Goal: Download file/media

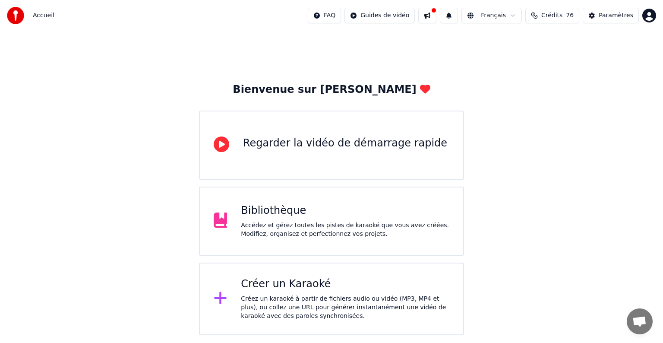
click at [437, 16] on button at bounding box center [427, 16] width 18 height 16
click at [346, 213] on div "Bibliothèque" at bounding box center [345, 211] width 209 height 14
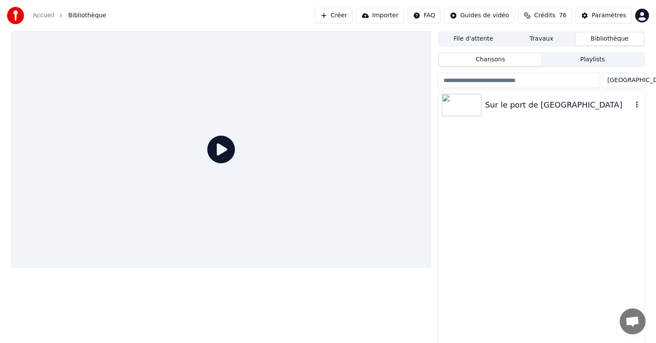
click at [468, 100] on img at bounding box center [462, 105] width 40 height 22
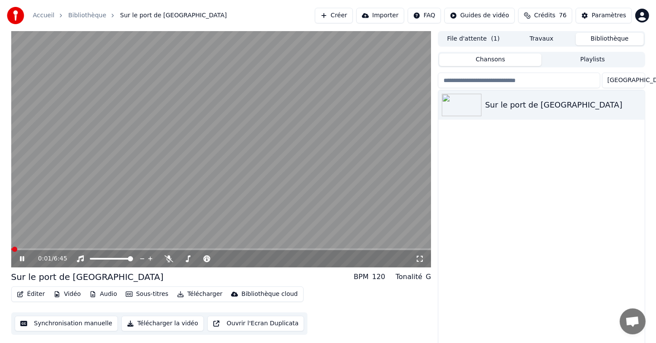
click at [198, 245] on video at bounding box center [221, 149] width 420 height 236
click at [239, 247] on span at bounding box center [238, 249] width 5 height 5
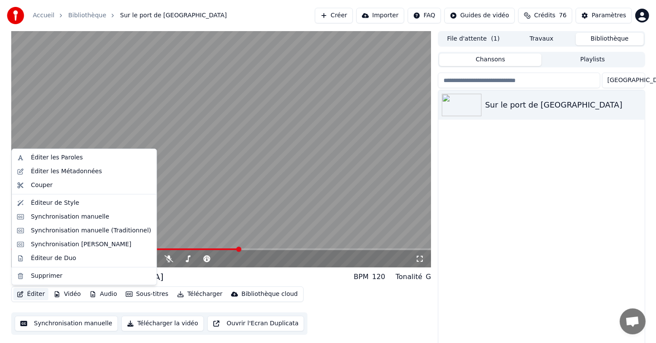
click at [32, 296] on button "Éditer" at bounding box center [30, 294] width 35 height 12
click at [70, 158] on div "Éditer les Paroles" at bounding box center [57, 157] width 52 height 9
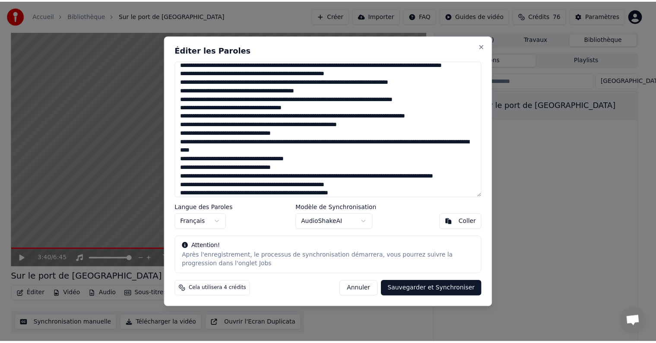
scroll to position [259, 0]
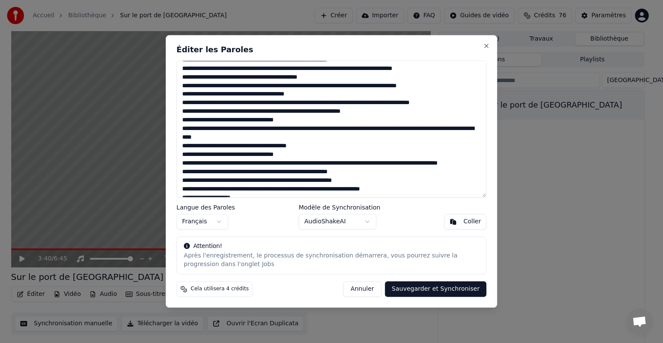
click at [423, 290] on button "Sauvegarder et Synchroniser" at bounding box center [436, 290] width 102 height 16
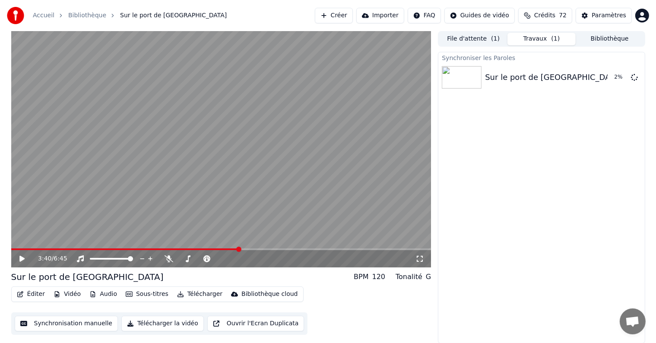
click at [304, 9] on div "Accueil Bibliothèque Sur le port de Morgat Créer Importer FAQ Guides de vidéo C…" at bounding box center [328, 15] width 656 height 31
click at [532, 42] on button "Travaux ( 1 )" at bounding box center [541, 39] width 68 height 13
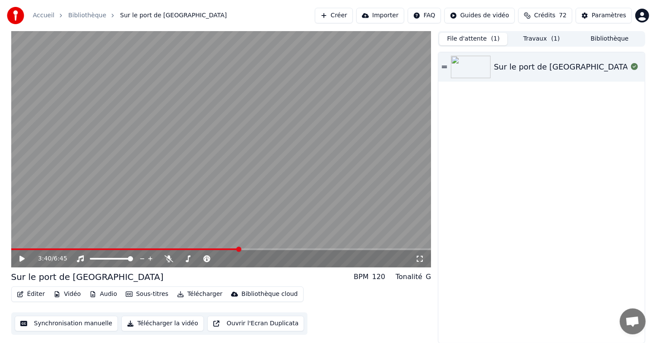
click at [475, 42] on button "File d'attente ( 1 )" at bounding box center [473, 39] width 68 height 13
click at [172, 320] on button "Télécharger la vidéo" at bounding box center [162, 324] width 82 height 16
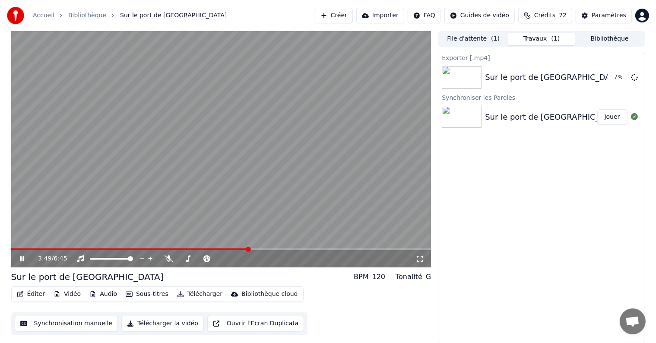
click at [196, 295] on button "Télécharger" at bounding box center [200, 294] width 52 height 12
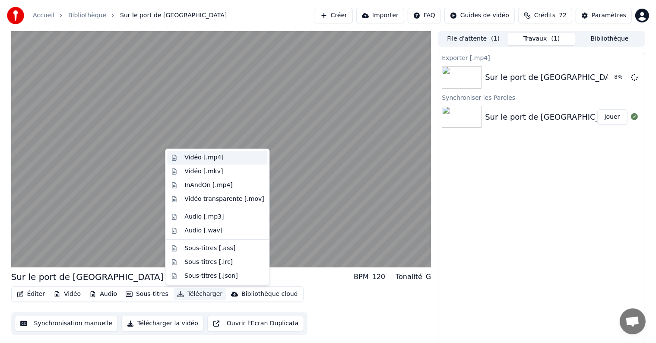
click at [197, 158] on div "Vidéo [.mp4]" at bounding box center [203, 157] width 39 height 9
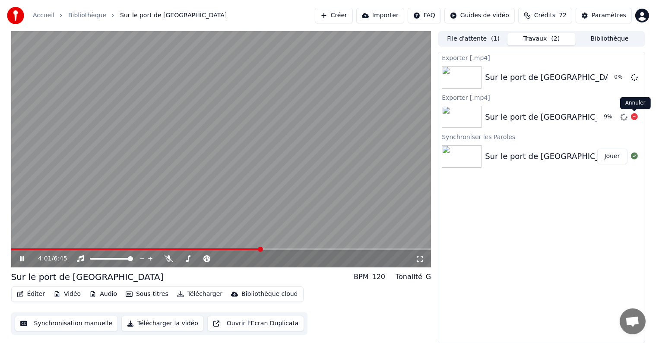
click at [634, 118] on icon at bounding box center [634, 116] width 7 height 7
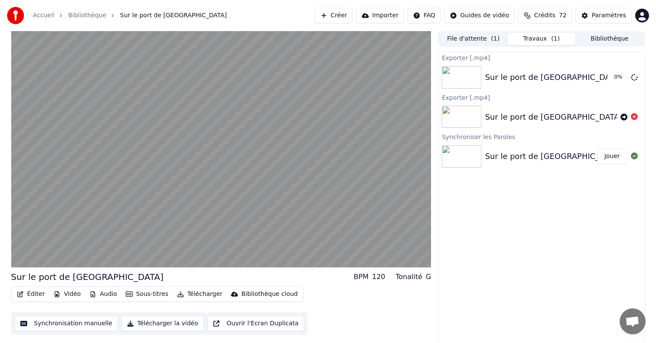
click at [634, 118] on icon at bounding box center [634, 116] width 7 height 7
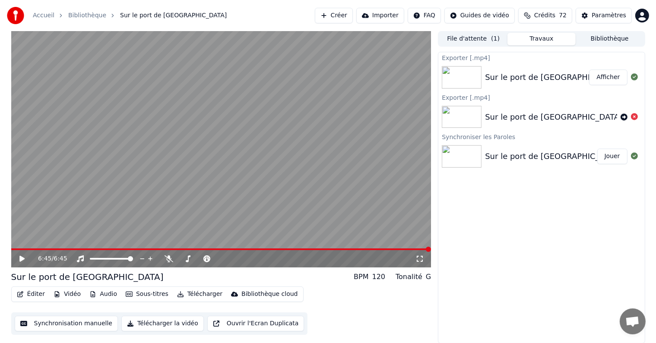
click at [613, 77] on button "Afficher" at bounding box center [608, 78] width 38 height 16
